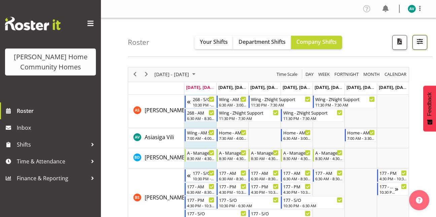
click at [423, 44] on span "button" at bounding box center [420, 41] width 9 height 9
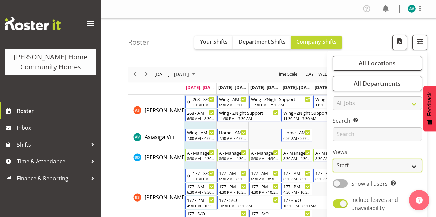
click at [342, 164] on select "Staff Role Shift - Horizontal Shift - Vertical Staff - Location" at bounding box center [377, 165] width 89 height 13
select select "role"
click at [333, 159] on select "Staff Role Shift - Horizontal Shift - Vertical Staff - Location" at bounding box center [377, 165] width 89 height 13
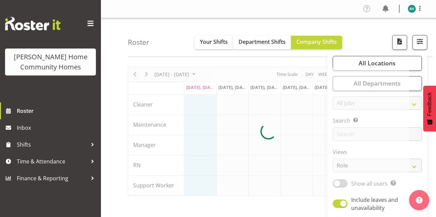
click at [384, 30] on div "Roster Your Shifts Department Shifts Company Shifts All Locations Clear [STREET…" at bounding box center [280, 37] width 305 height 39
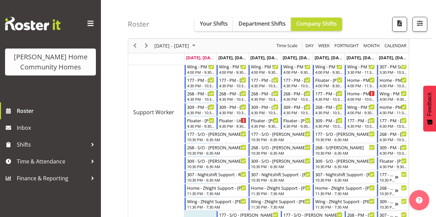
scroll to position [302, 0]
click at [145, 47] on span "Next" at bounding box center [146, 46] width 8 height 8
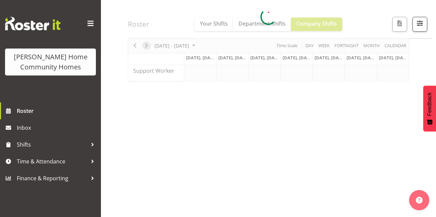
scroll to position [114, 0]
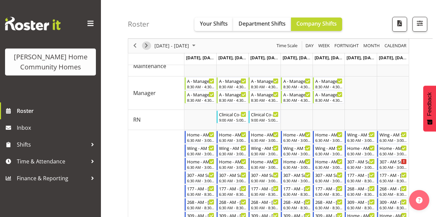
scroll to position [58, 0]
click at [200, 135] on div "Home - AM Support 1 - [PERSON_NAME]" at bounding box center [201, 134] width 28 height 7
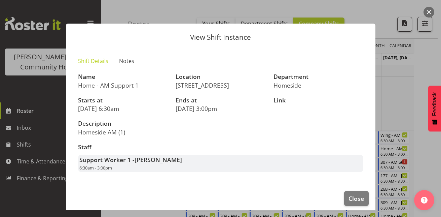
click at [432, 56] on div at bounding box center [220, 108] width 441 height 217
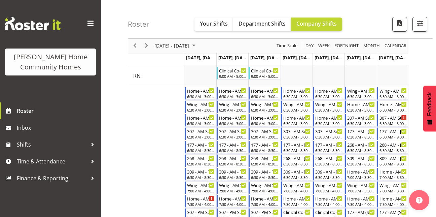
scroll to position [104, 0]
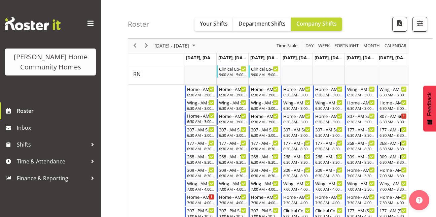
click at [196, 119] on div "Home - AM Support 2 - [PERSON_NAME] 6:30 AM - 3:00 PM" at bounding box center [201, 118] width 28 height 13
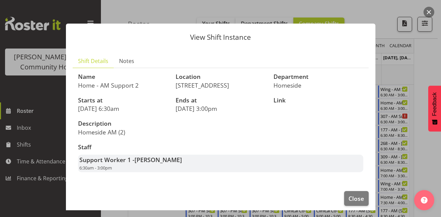
click at [406, 71] on div at bounding box center [220, 108] width 441 height 217
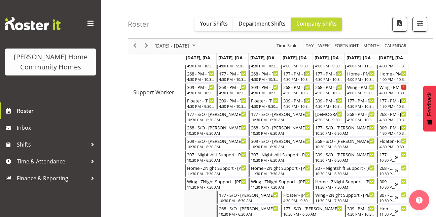
scroll to position [344, 0]
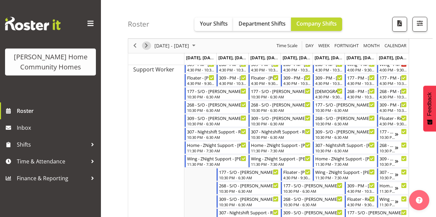
click at [148, 50] on span "Next" at bounding box center [146, 46] width 8 height 8
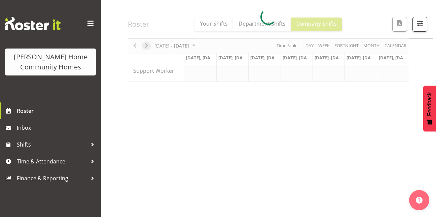
scroll to position [114, 0]
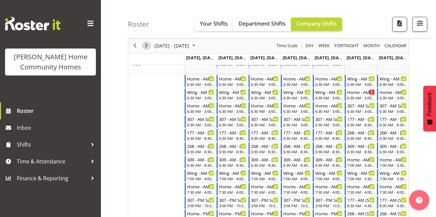
scroll to position [344, 0]
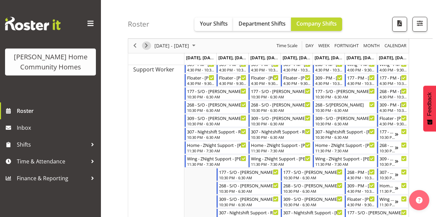
click at [150, 45] on span "Next" at bounding box center [146, 46] width 8 height 8
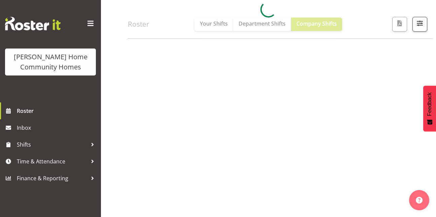
scroll to position [10, 0]
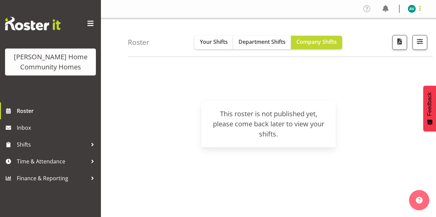
click at [417, 9] on span at bounding box center [420, 8] width 8 height 8
click at [381, 38] on link "Log Out" at bounding box center [392, 35] width 65 height 12
